Goal: Navigation & Orientation: Find specific page/section

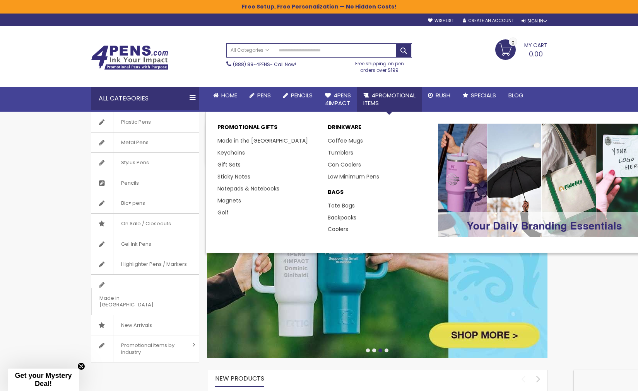
click at [342, 127] on p "DRINKWARE" at bounding box center [379, 129] width 102 height 11
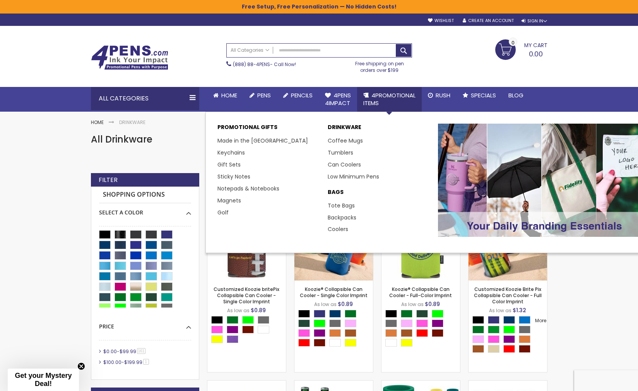
click at [387, 98] on span "4PROMOTIONAL ITEMS" at bounding box center [389, 99] width 52 height 16
